Goal: Transaction & Acquisition: Purchase product/service

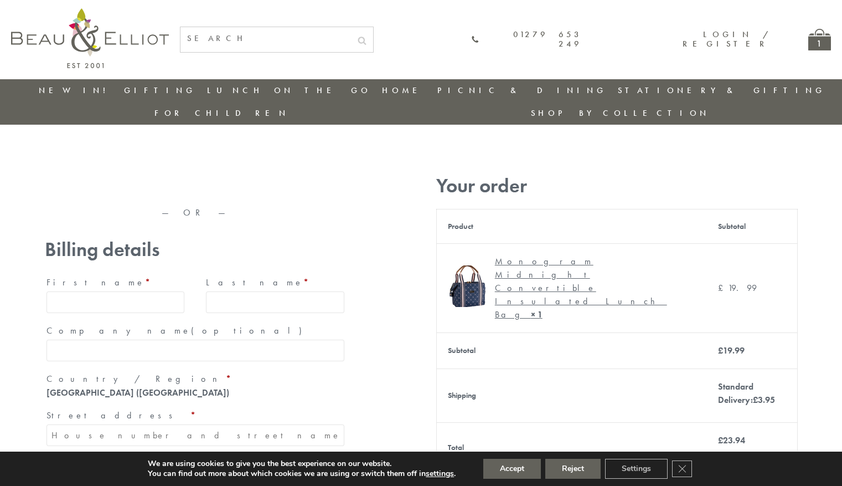
type input "[EMAIL_ADDRESS][DOMAIN_NAME]"
type input "[PERSON_NAME]"
type input "23, Scottsdale, Happytown"
type input "London"
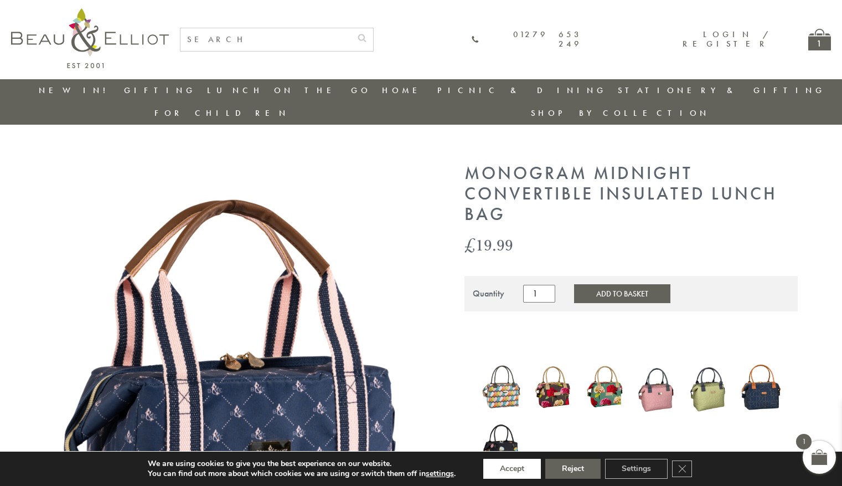
click at [513, 468] on button "Accept" at bounding box center [512, 469] width 58 height 20
